Goal: Transaction & Acquisition: Purchase product/service

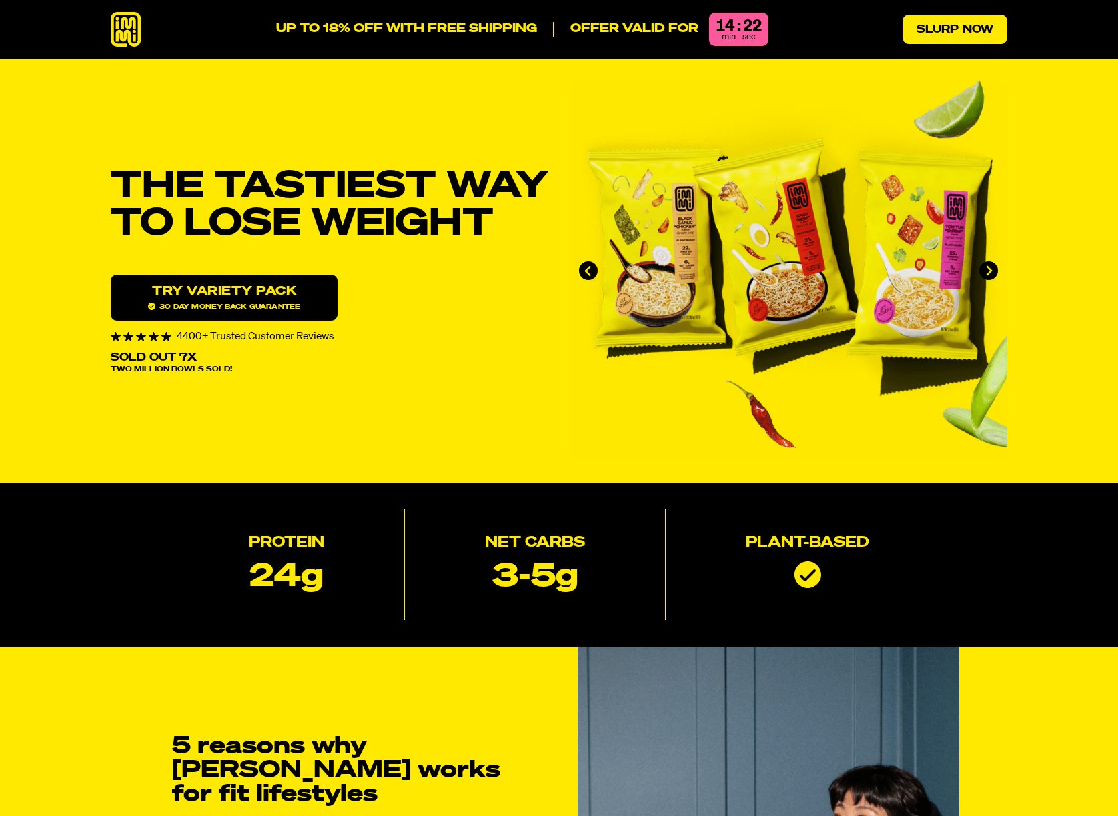
click at [951, 25] on link "Slurp Now" at bounding box center [954, 29] width 105 height 29
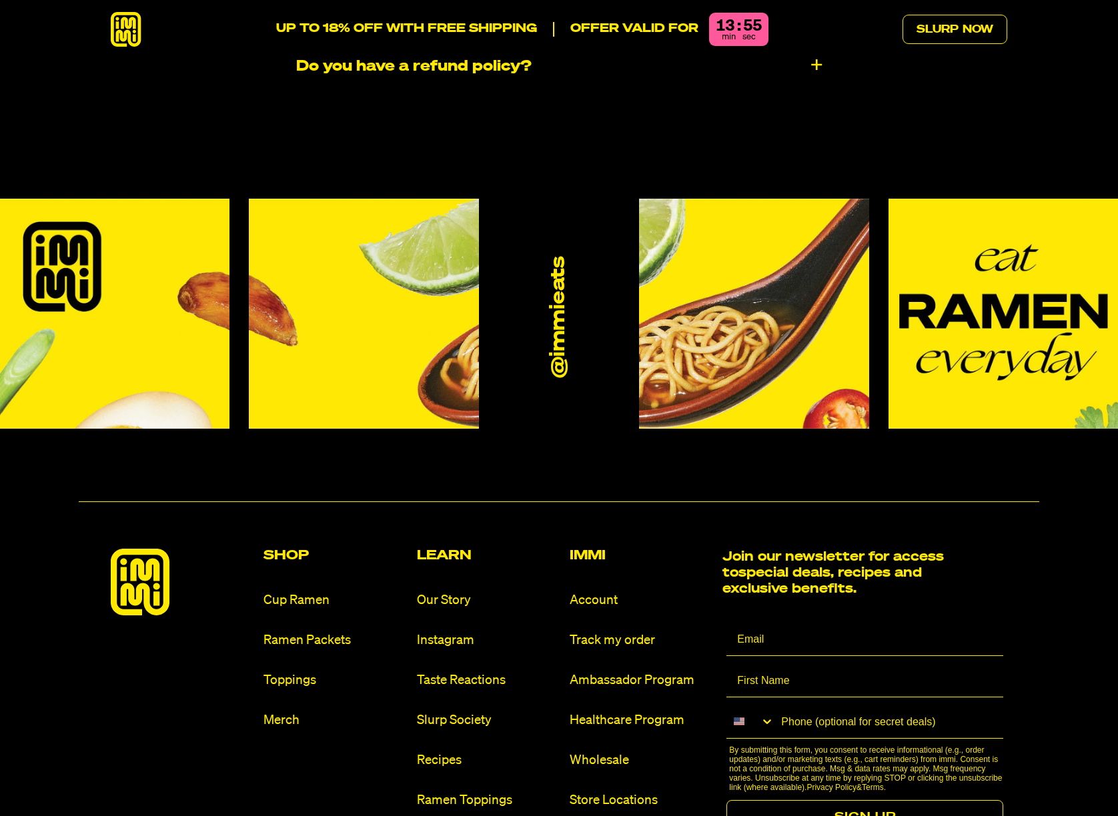
scroll to position [7938, 0]
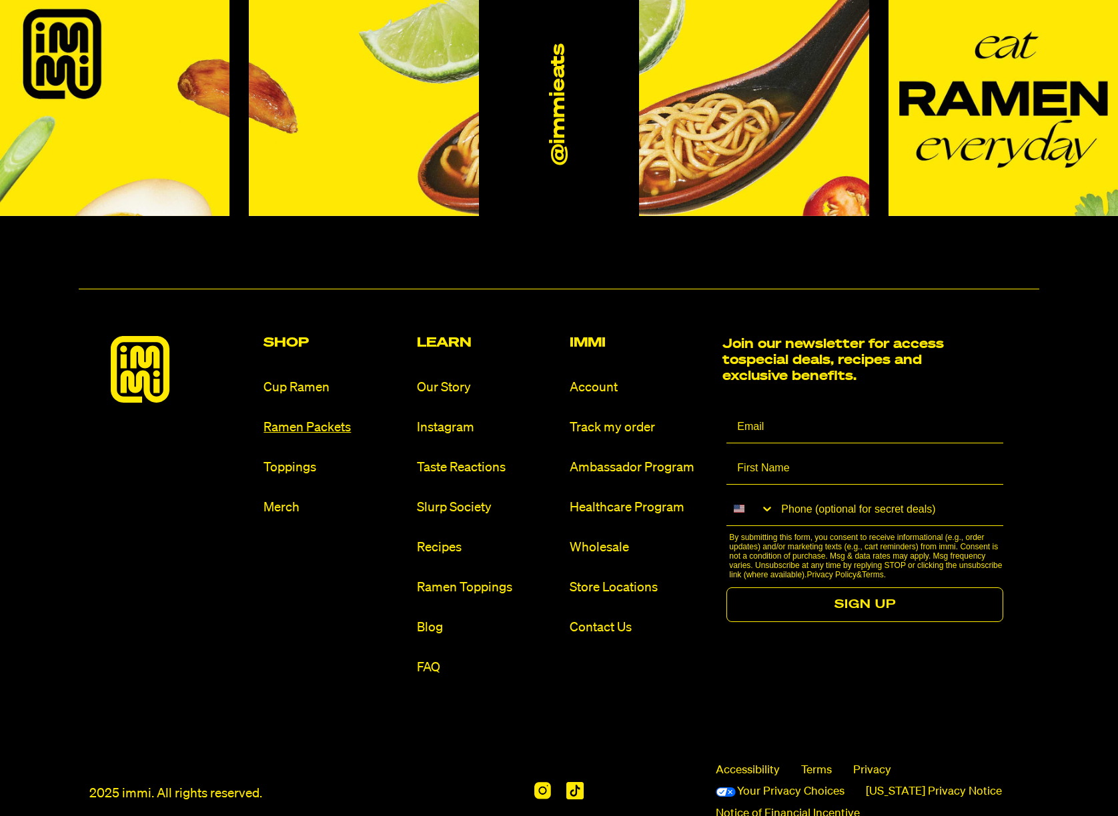
click at [333, 419] on link "Ramen Packets" at bounding box center [334, 428] width 142 height 18
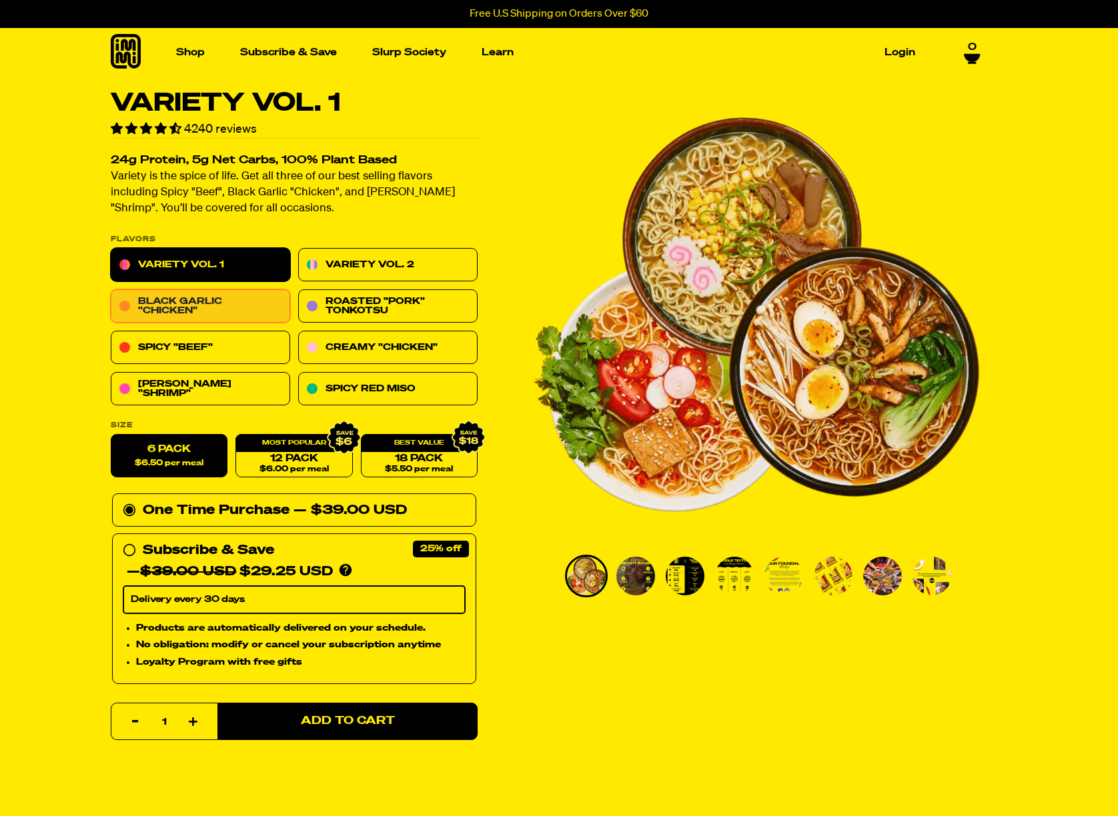
click at [211, 305] on link "Black Garlic "Chicken"" at bounding box center [200, 306] width 179 height 33
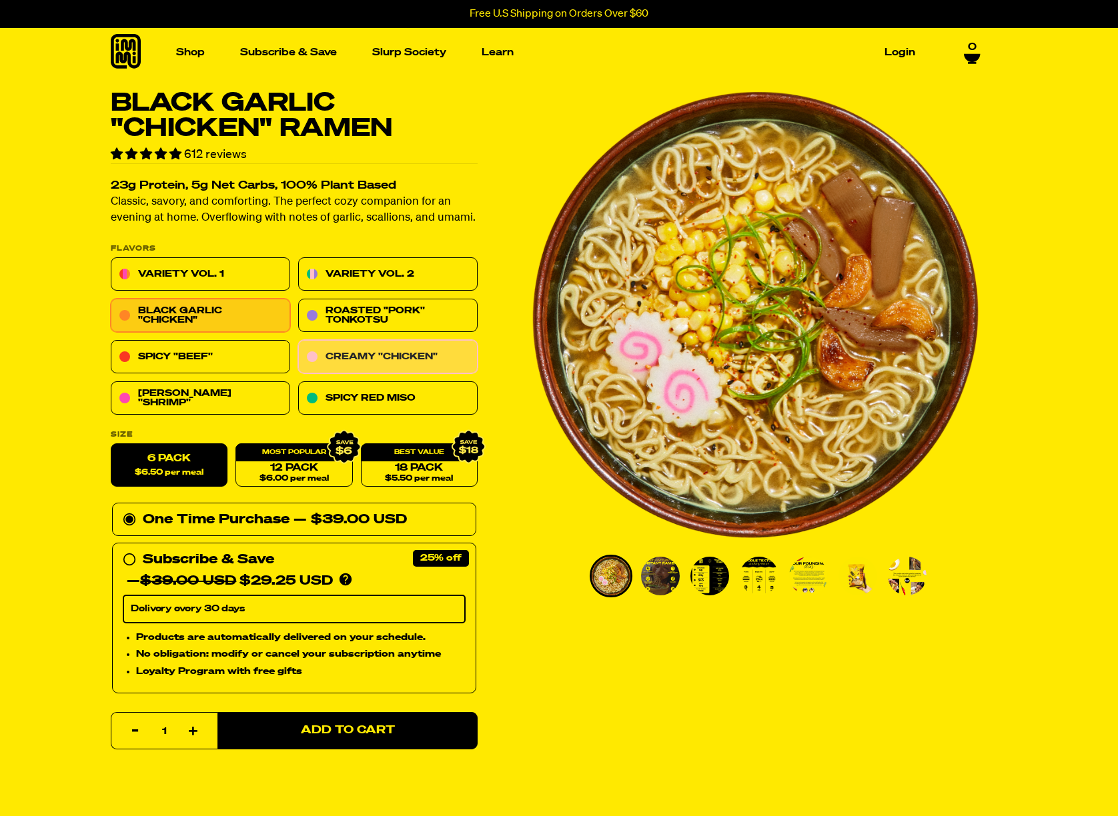
click at [406, 354] on link "Creamy "Chicken"" at bounding box center [387, 357] width 179 height 33
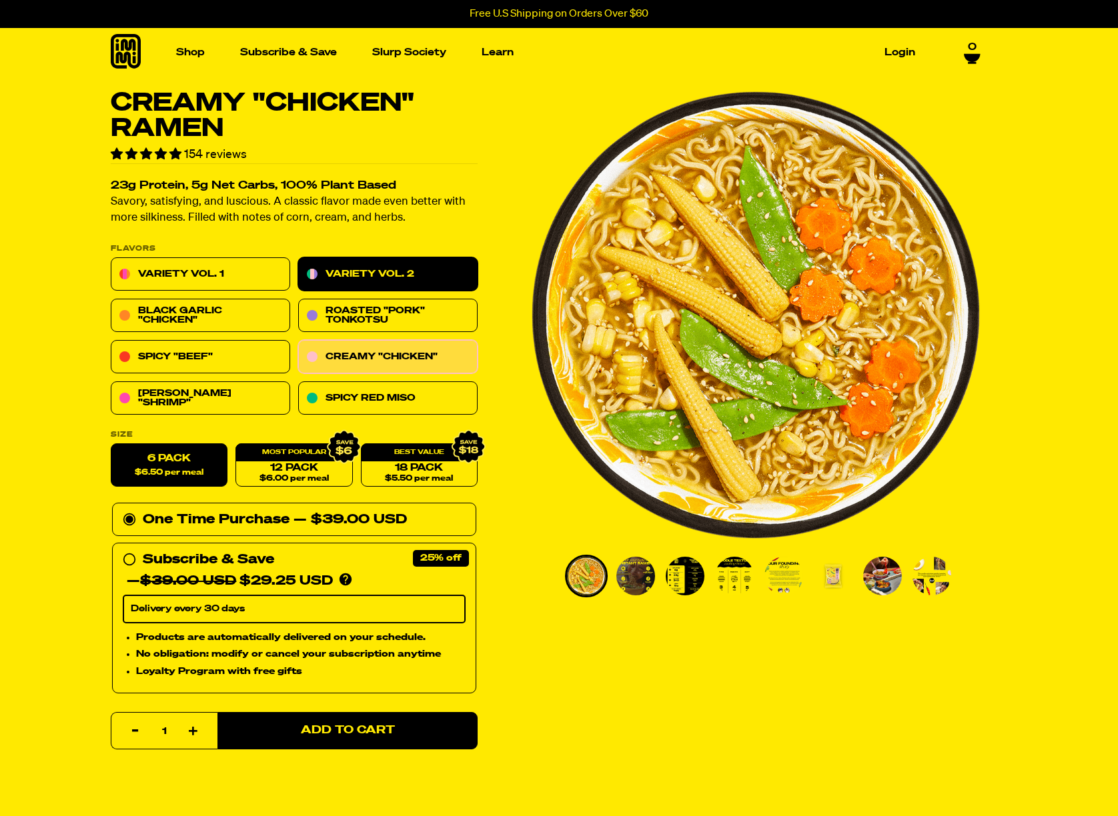
click at [394, 272] on link "Variety Vol. 2" at bounding box center [387, 274] width 179 height 33
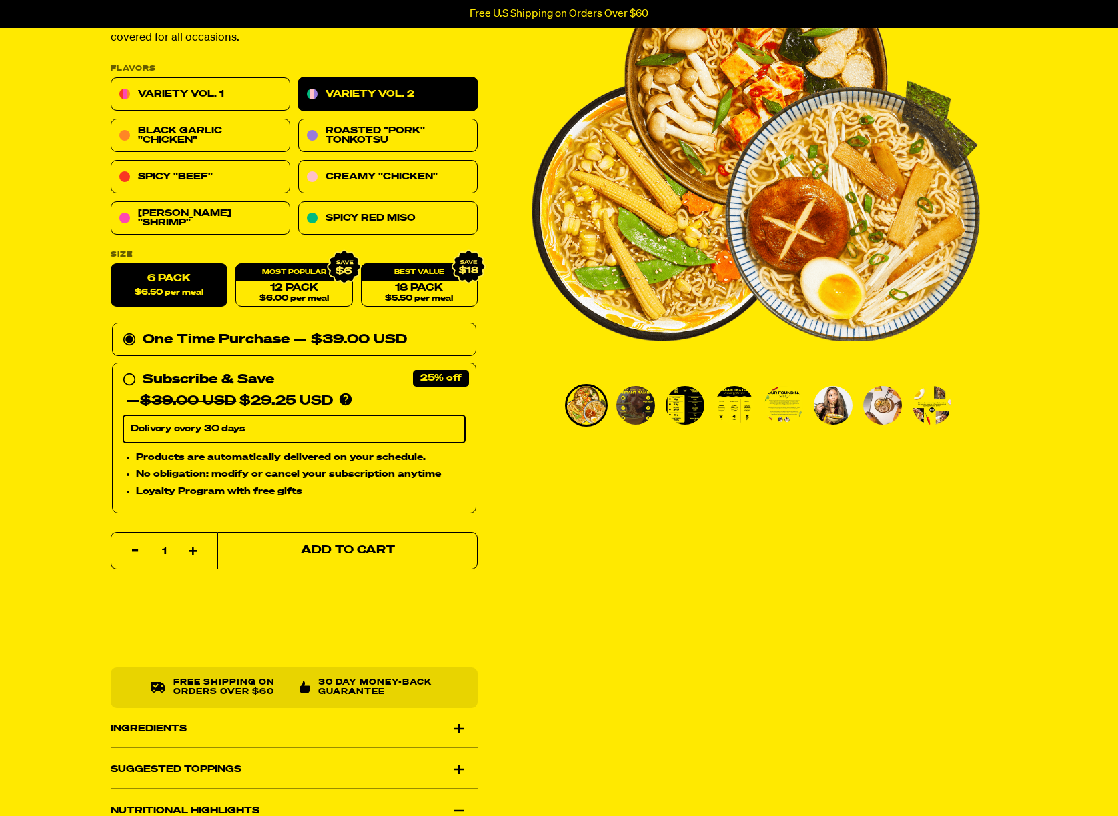
click at [382, 547] on span "Add to Cart" at bounding box center [348, 551] width 94 height 11
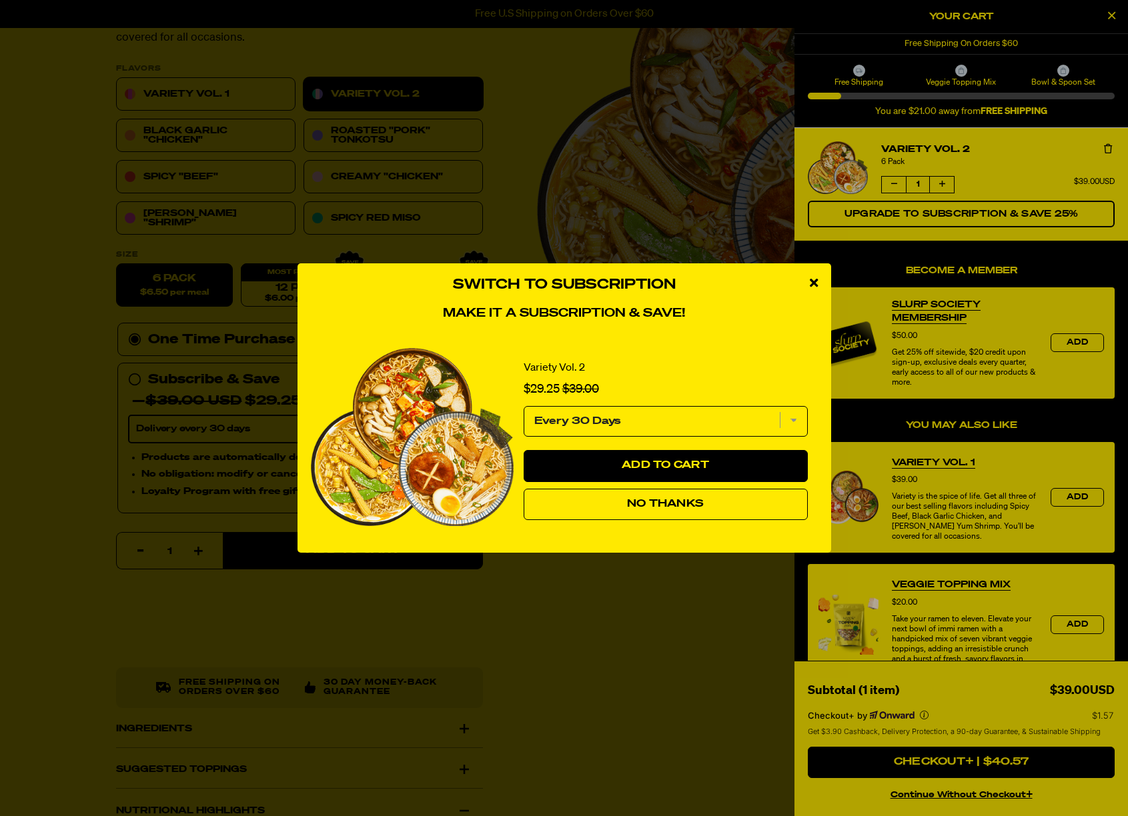
click at [641, 500] on span "No Thanks" at bounding box center [665, 504] width 77 height 11
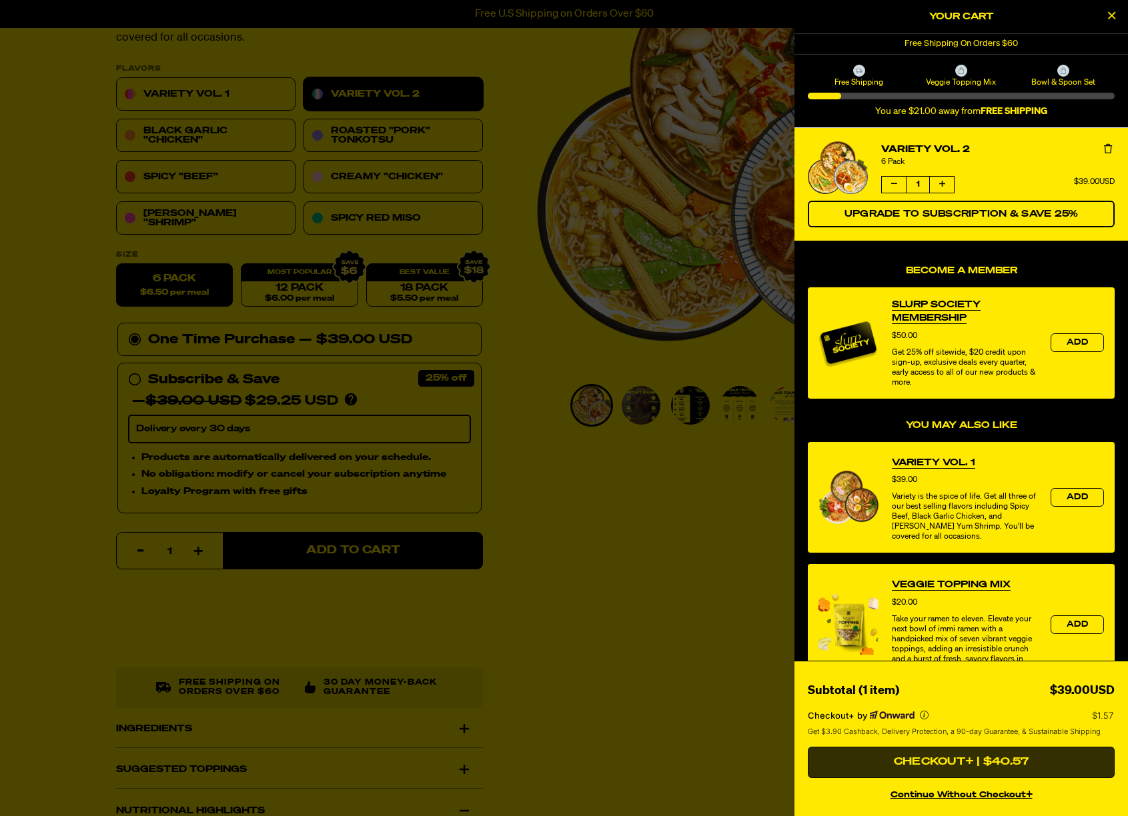
click at [954, 763] on button "Checkout+ | $40.57" at bounding box center [961, 763] width 307 height 32
